Goal: Information Seeking & Learning: Find specific fact

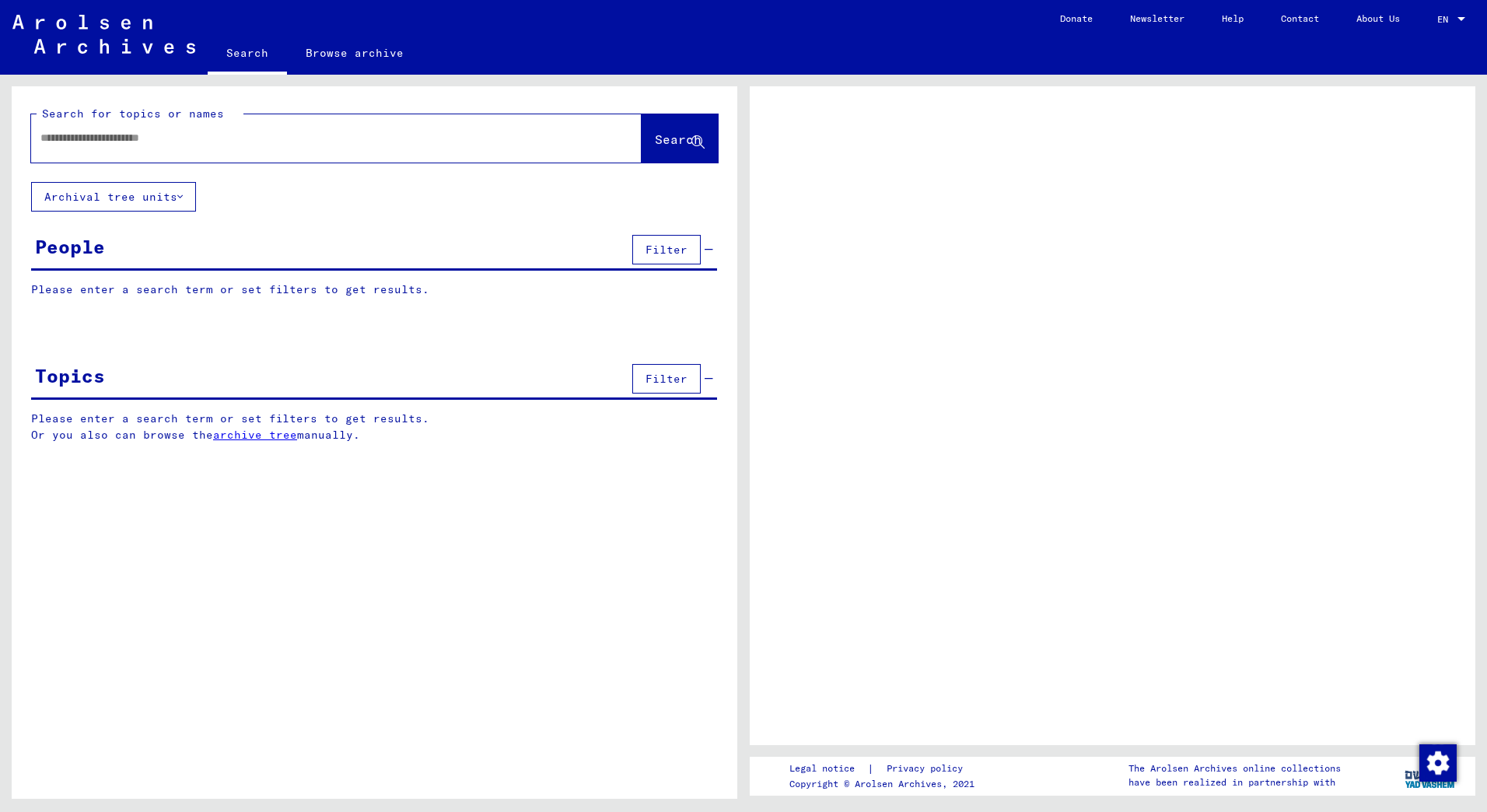
click at [79, 137] on input "text" at bounding box center [322, 138] width 564 height 17
type input "**********"
click at [658, 136] on span "Search" at bounding box center [678, 139] width 46 height 16
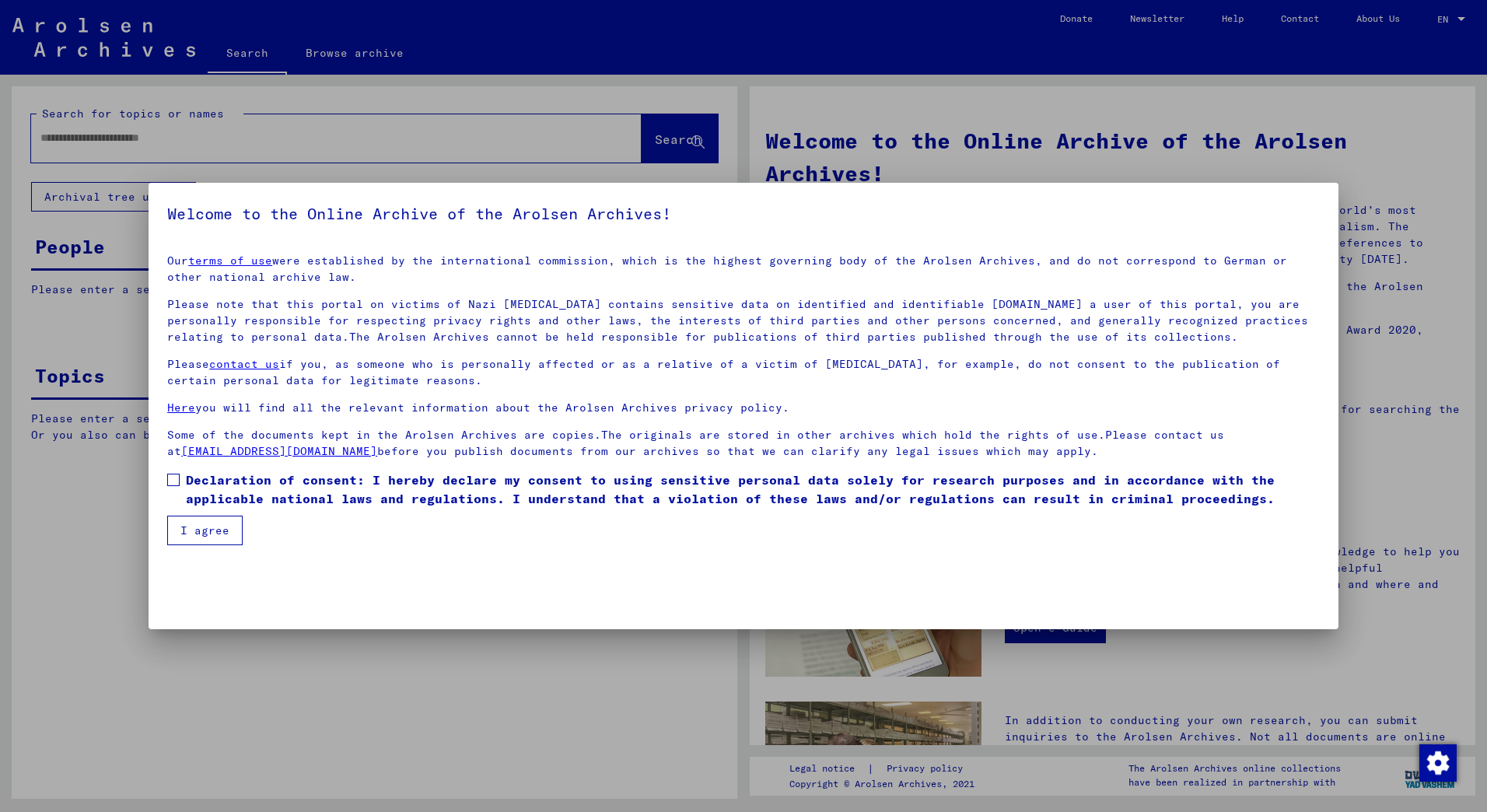
click at [176, 479] on span at bounding box center [173, 479] width 12 height 12
drag, startPoint x: 209, startPoint y: 532, endPoint x: 202, endPoint y: 507, distance: 26.0
click at [209, 528] on button "I agree" at bounding box center [205, 531] width 75 height 30
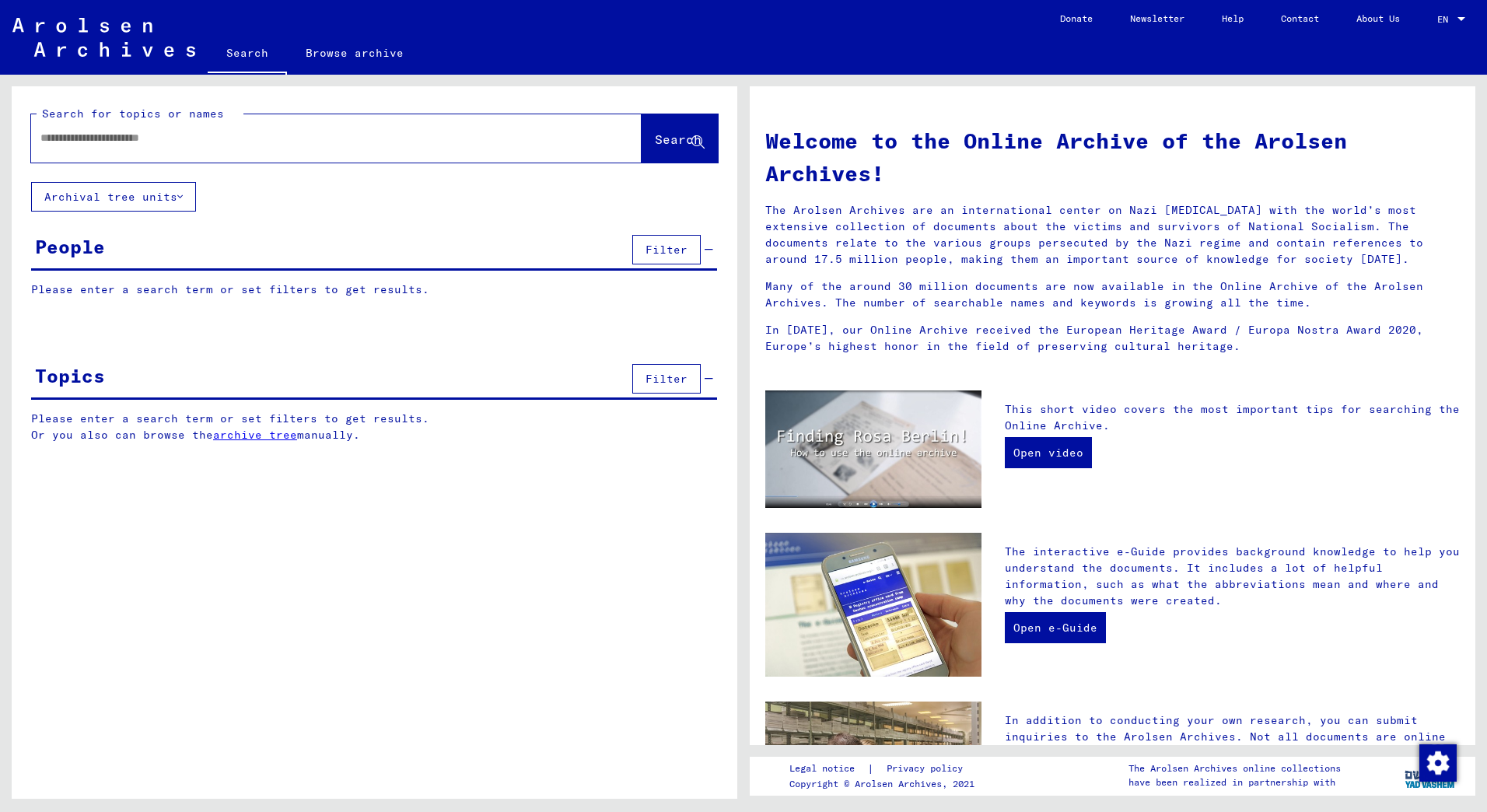
click at [103, 143] on input "text" at bounding box center [318, 138] width 555 height 17
type input "**********"
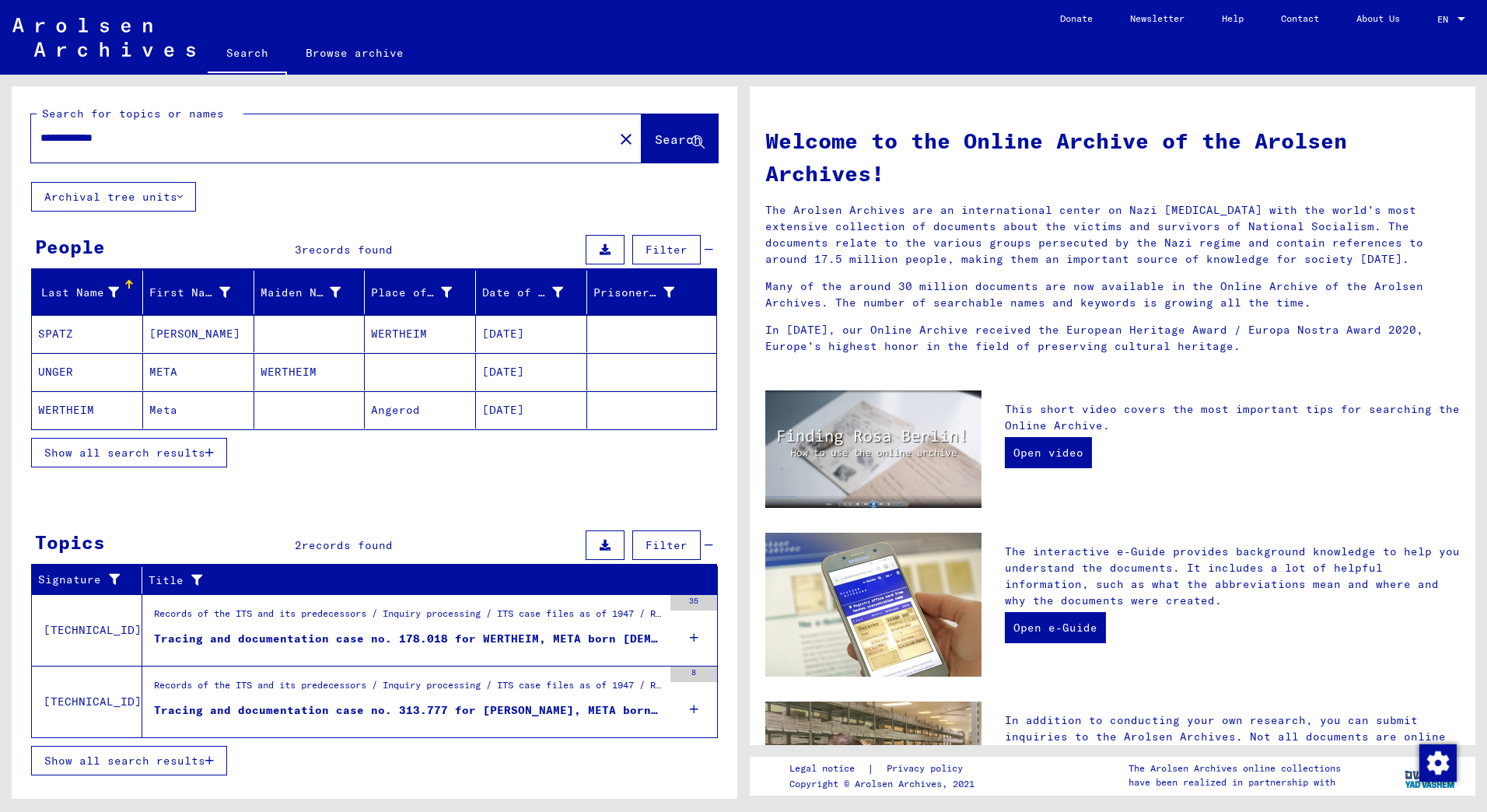
click at [211, 449] on icon "button" at bounding box center [209, 452] width 8 height 11
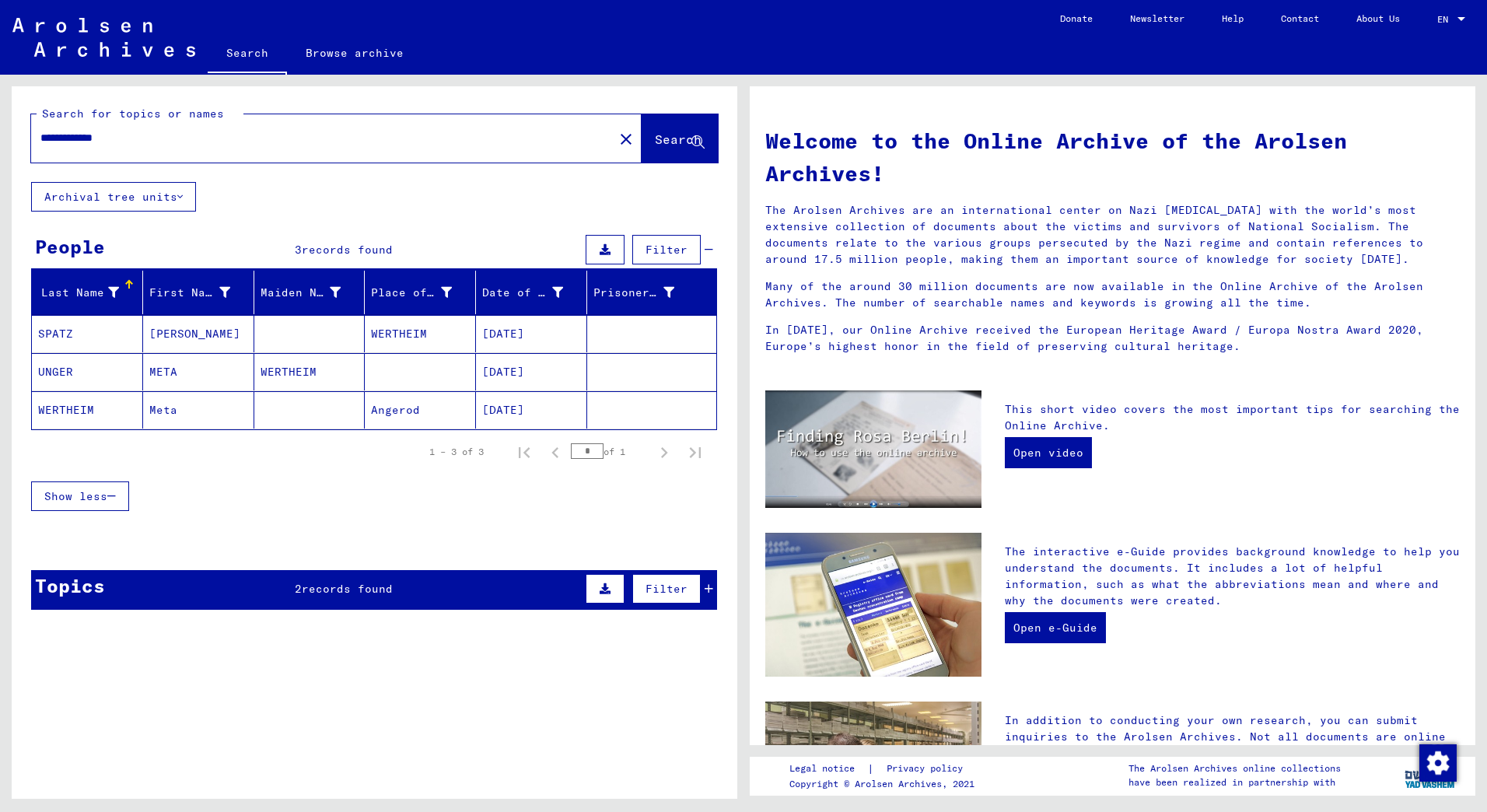
click at [386, 582] on span "records found" at bounding box center [347, 589] width 91 height 14
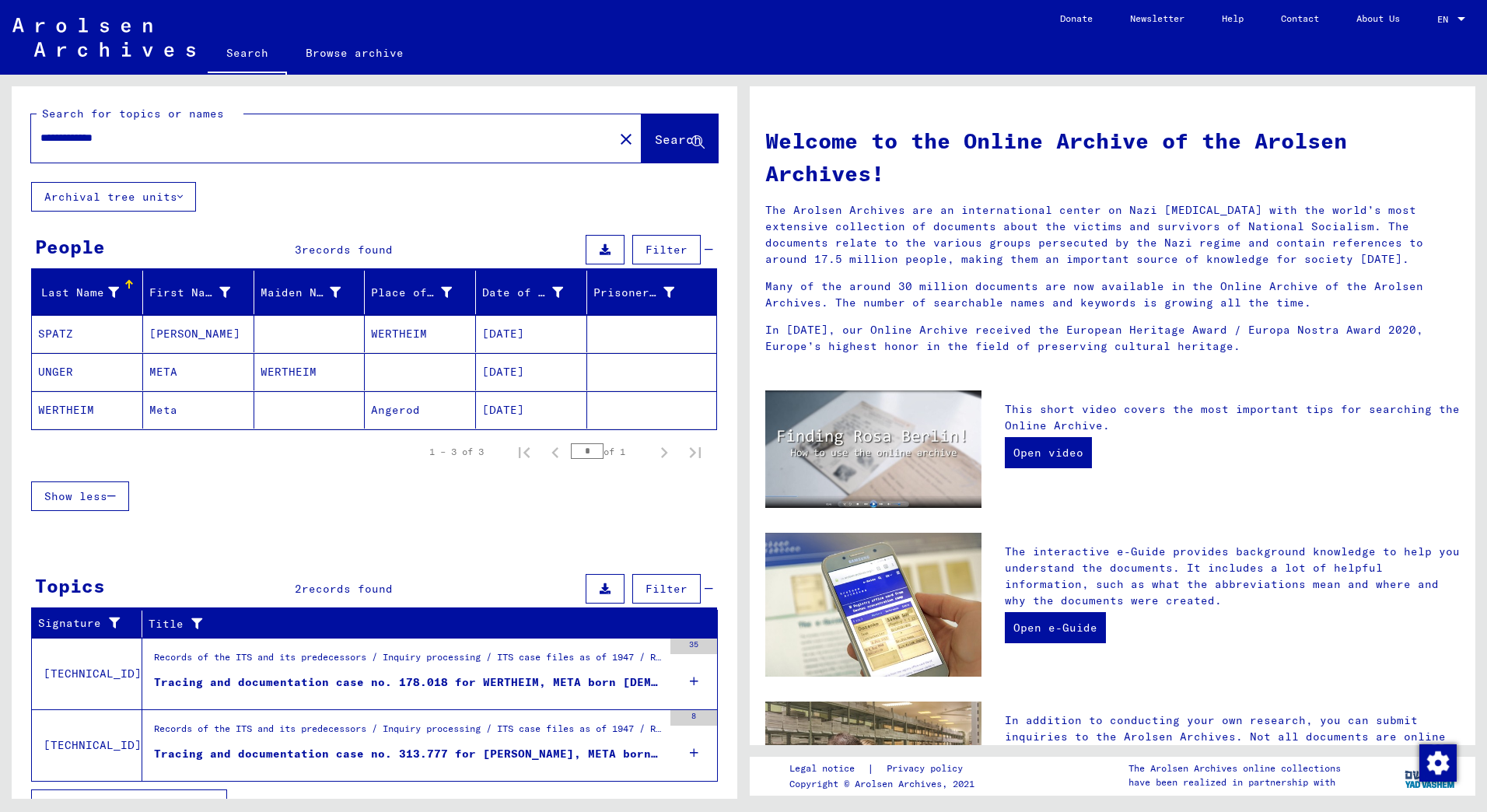
scroll to position [29, 0]
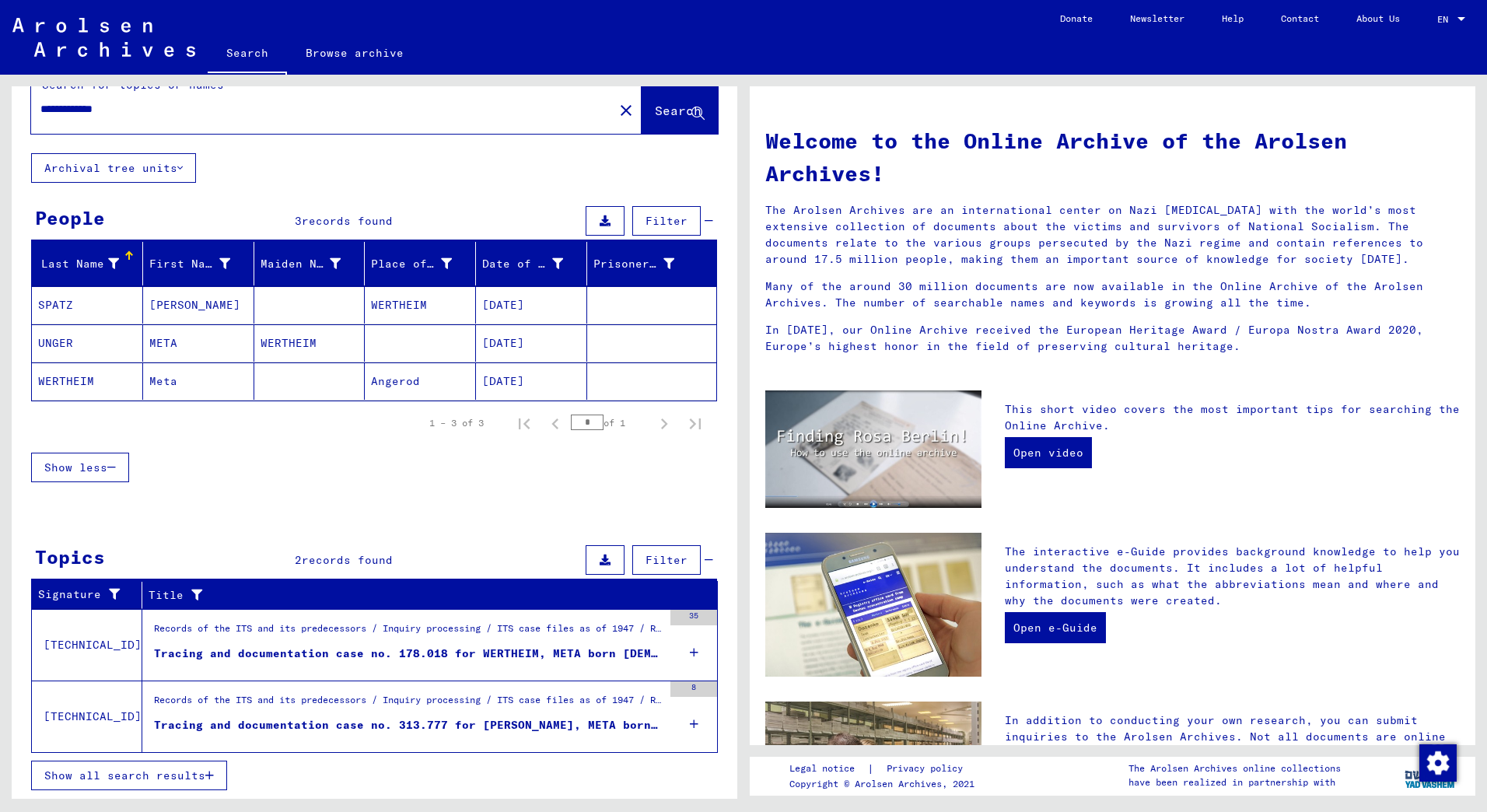
click at [351, 632] on div "Records of the ITS and its predecessors / Inquiry processing / ITS case files a…" at bounding box center [408, 632] width 508 height 22
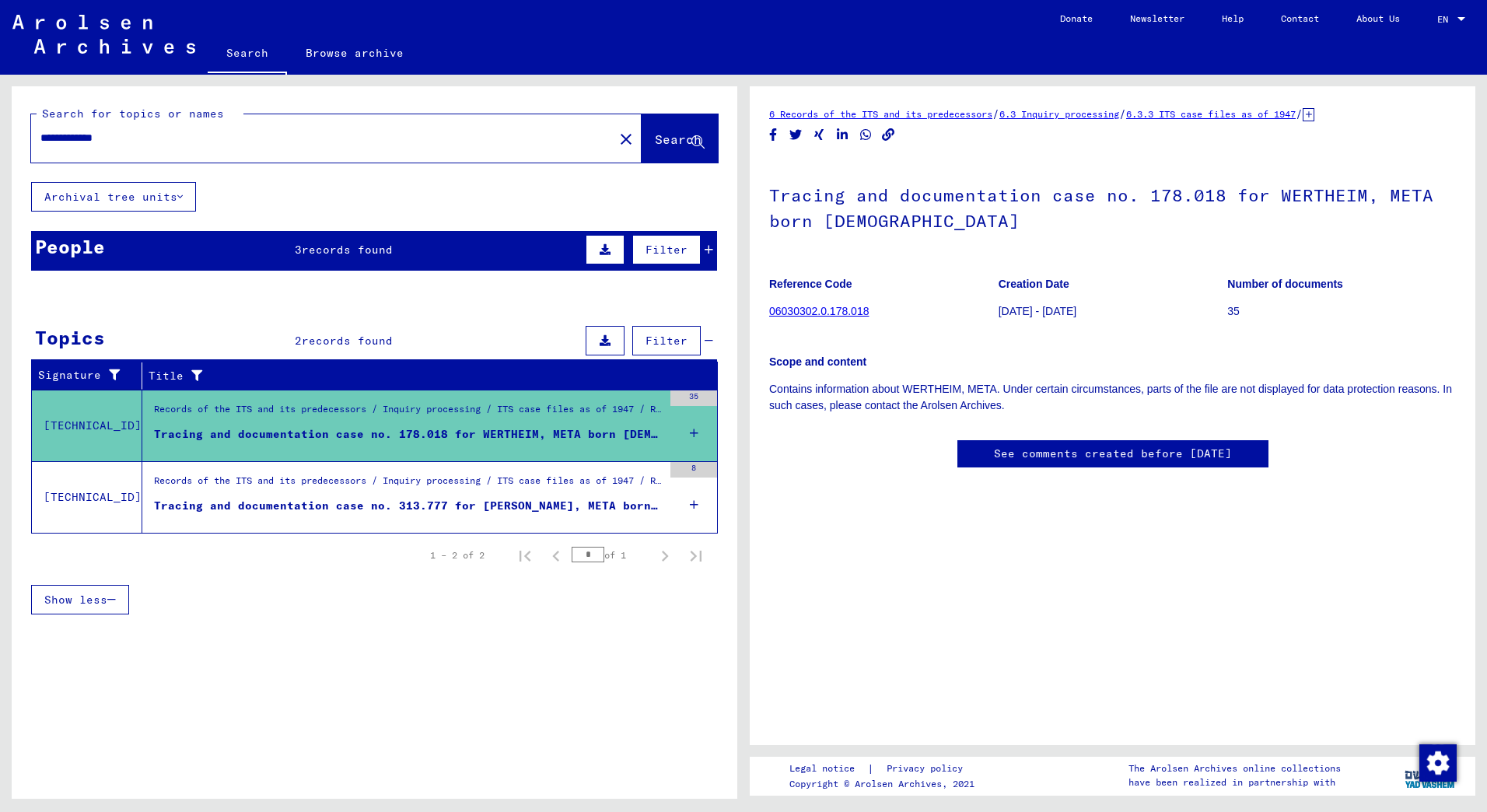
click at [699, 403] on mat-cell at bounding box center [652, 411] width 129 height 38
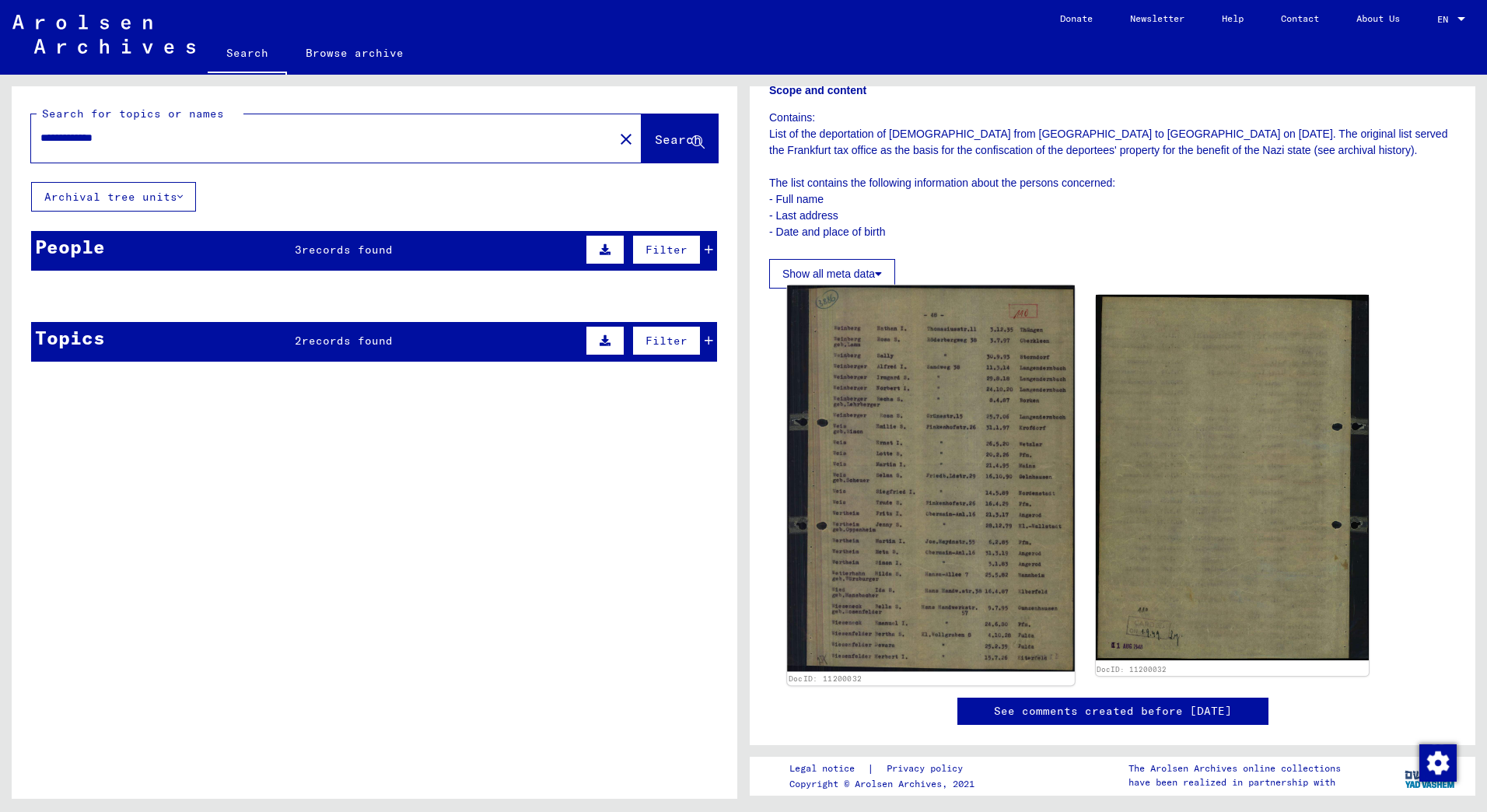
scroll to position [233, 0]
